Goal: Check status: Check status

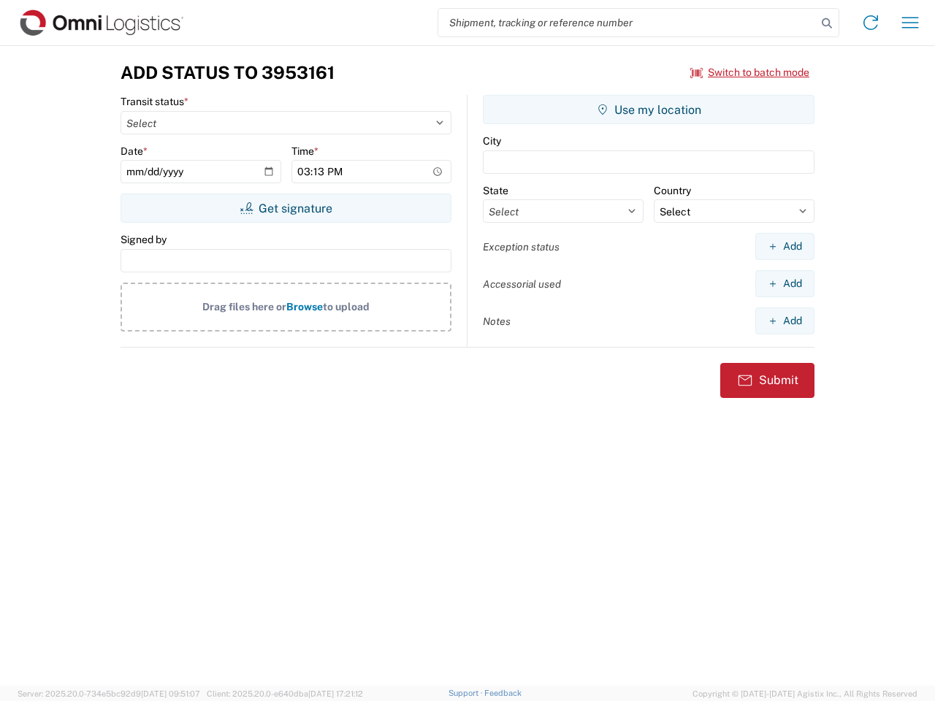
click at [628, 23] on input "search" at bounding box center [627, 23] width 378 height 28
click at [827, 23] on icon at bounding box center [827, 23] width 20 height 20
click at [871, 23] on icon at bounding box center [870, 22] width 23 height 23
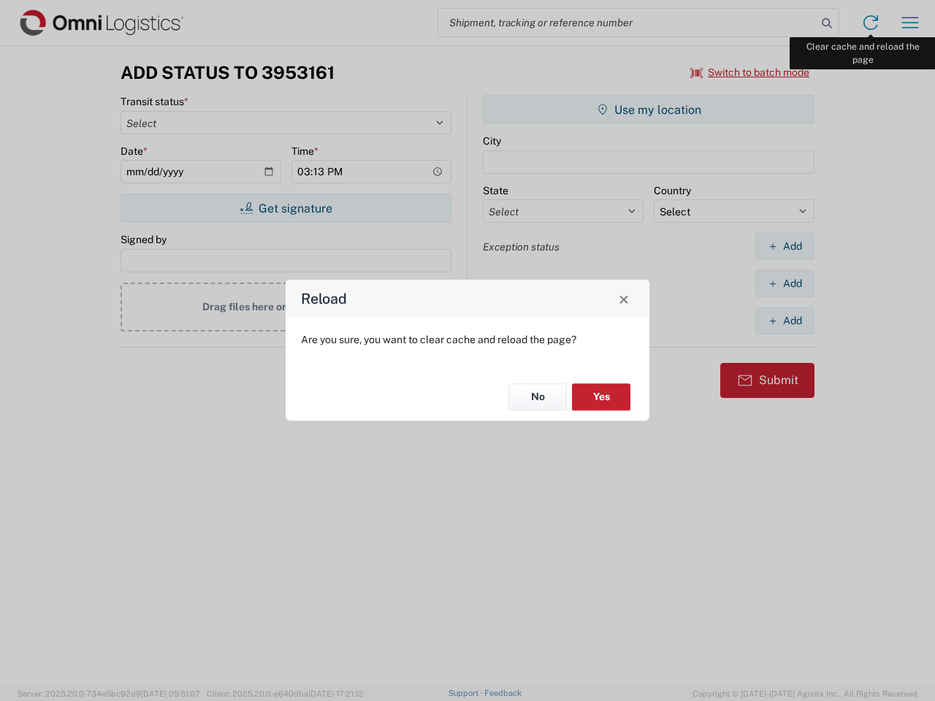
click at [910, 23] on div "Reload Are you sure, you want to clear cache and reload the page? No Yes" at bounding box center [467, 350] width 935 height 701
click at [750, 72] on div "Reload Are you sure, you want to clear cache and reload the page? No Yes" at bounding box center [467, 350] width 935 height 701
click at [286, 208] on div "Reload Are you sure, you want to clear cache and reload the page? No Yes" at bounding box center [467, 350] width 935 height 701
click at [649, 110] on div "Reload Are you sure, you want to clear cache and reload the page? No Yes" at bounding box center [467, 350] width 935 height 701
click at [785, 246] on div "Reload Are you sure, you want to clear cache and reload the page? No Yes" at bounding box center [467, 350] width 935 height 701
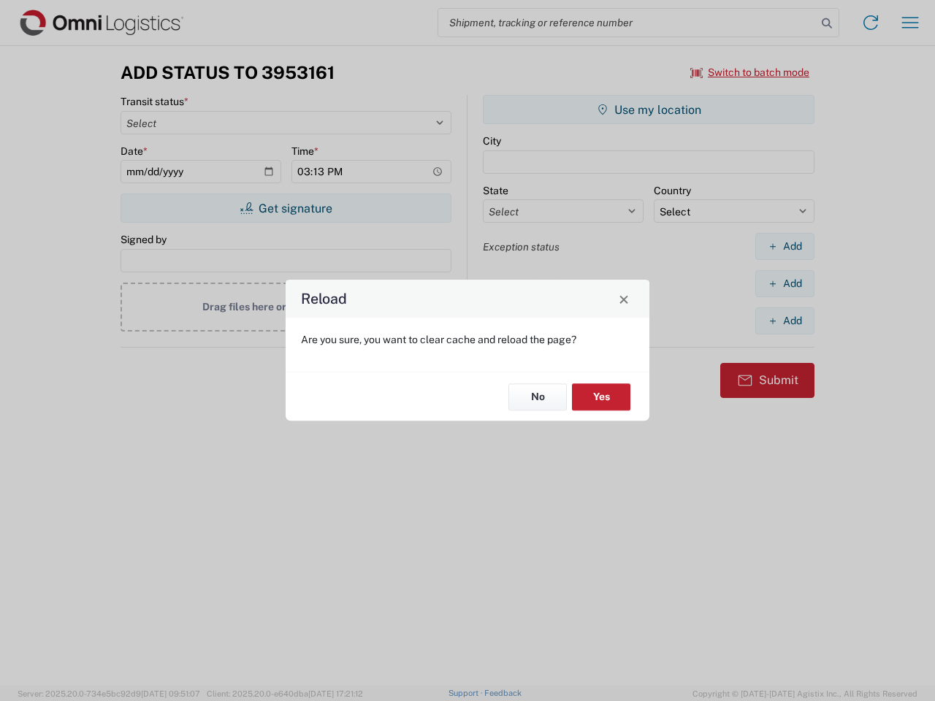
click at [785, 283] on div "Reload Are you sure, you want to clear cache and reload the page? No Yes" at bounding box center [467, 350] width 935 height 701
click at [785, 321] on div "Reload Are you sure, you want to clear cache and reload the page? No Yes" at bounding box center [467, 350] width 935 height 701
